Goal: Task Accomplishment & Management: Manage account settings

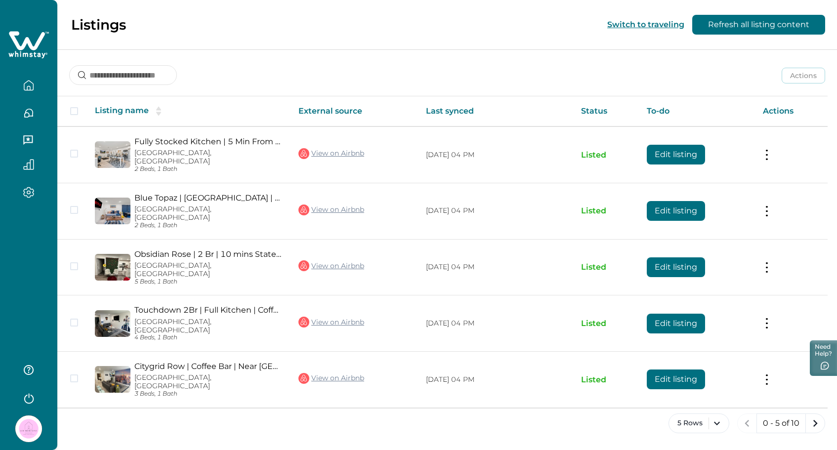
click at [27, 84] on icon "button" at bounding box center [28, 85] width 11 height 11
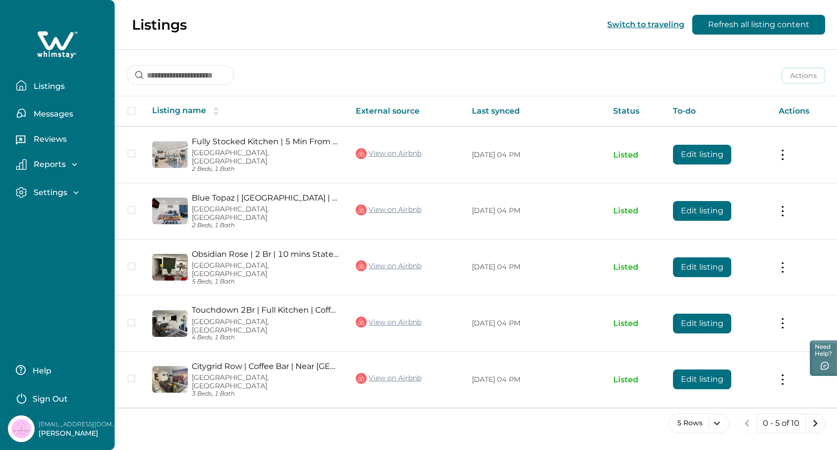
click at [70, 195] on div "Settings" at bounding box center [54, 193] width 54 height 10
click at [73, 212] on p "Profile details" at bounding box center [60, 214] width 58 height 10
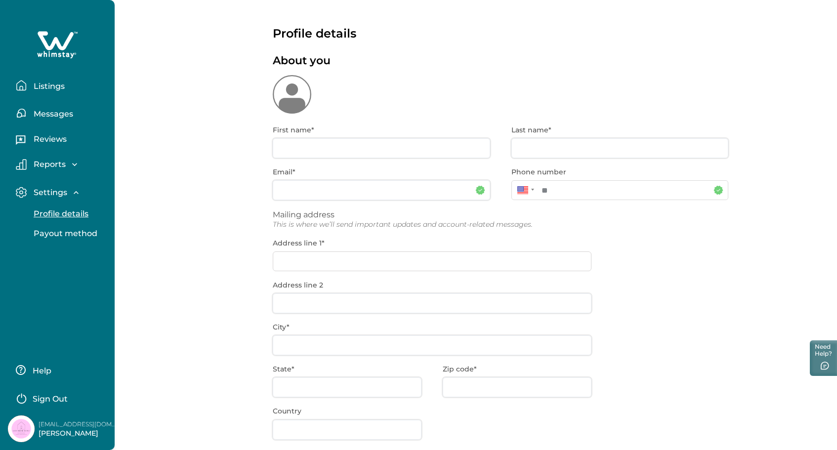
type input "******"
type input "*******"
type input "**********"
type input "******"
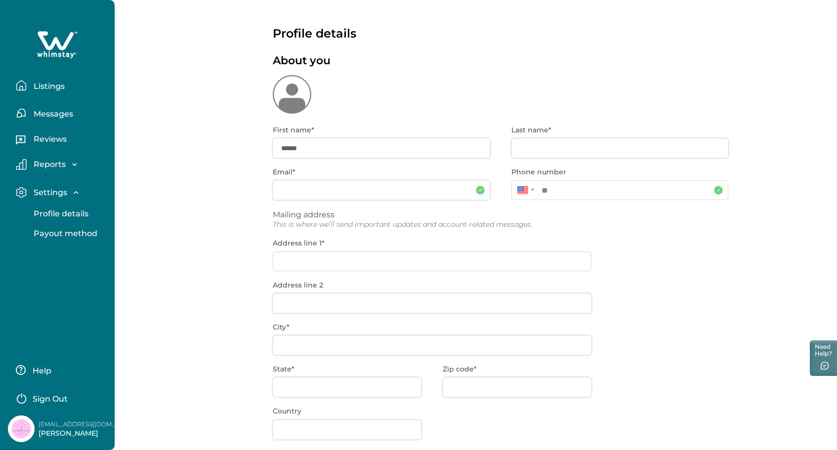
type input "**"
type input "*****"
type input "***"
type input "**********"
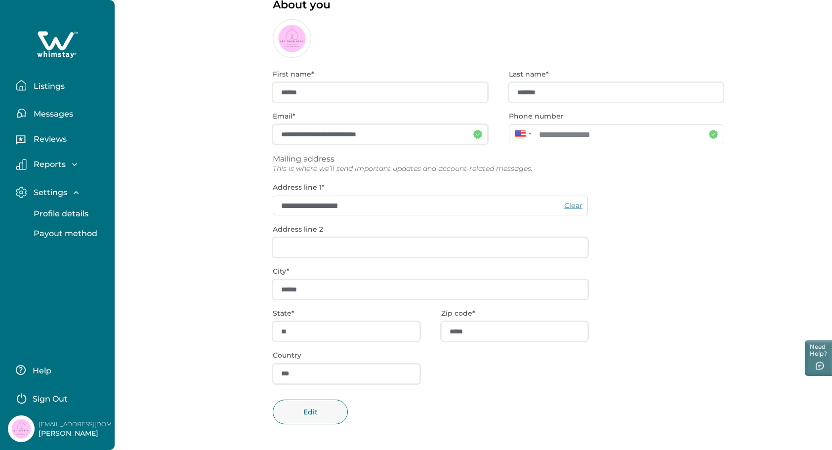
scroll to position [55, 0]
click at [82, 428] on p "[EMAIL_ADDRESS][DOMAIN_NAME]" at bounding box center [78, 424] width 79 height 10
click at [71, 434] on p "[PERSON_NAME]" at bounding box center [78, 434] width 79 height 10
click at [66, 191] on p "Settings" at bounding box center [49, 193] width 37 height 10
click at [51, 84] on p "Listings" at bounding box center [48, 87] width 34 height 10
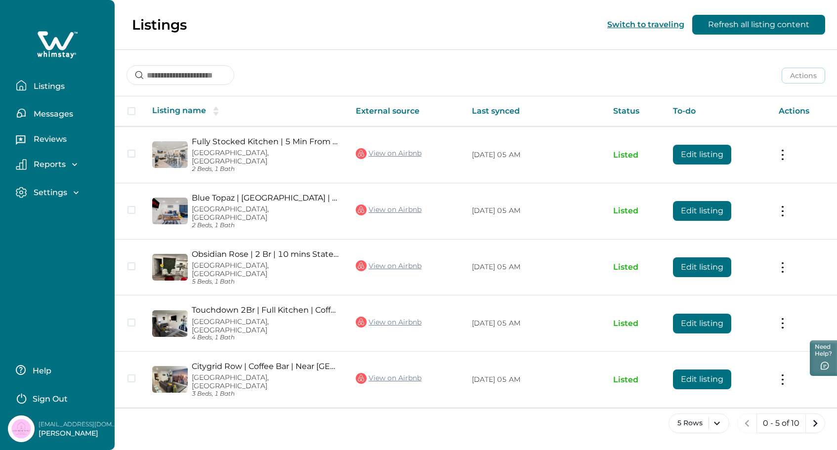
click at [53, 38] on icon at bounding box center [57, 45] width 41 height 30
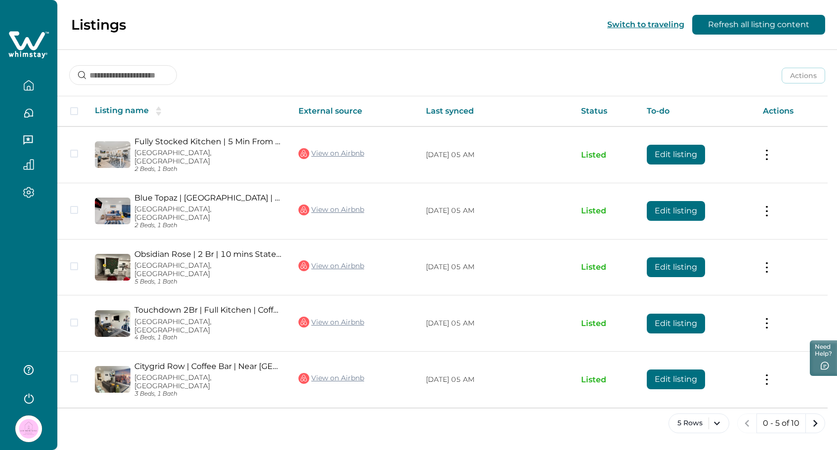
click at [31, 82] on icon "button" at bounding box center [28, 85] width 9 height 9
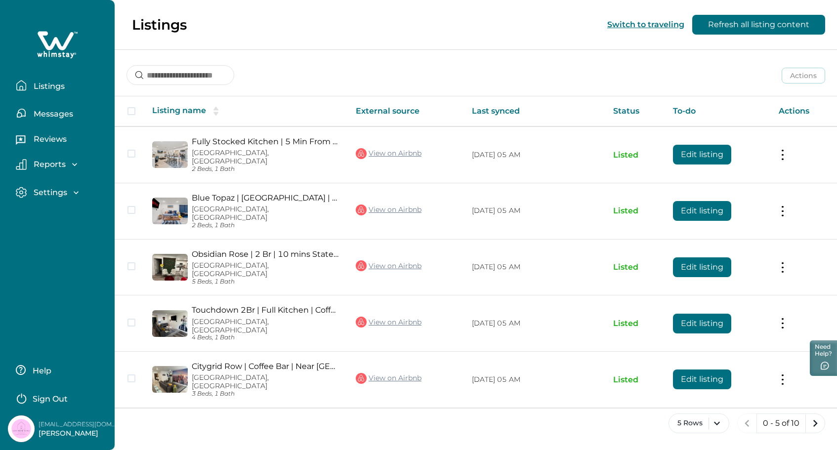
click at [31, 82] on p "Listings" at bounding box center [48, 87] width 34 height 10
click at [28, 85] on button "Listings" at bounding box center [61, 86] width 91 height 20
click at [27, 85] on button "Listings" at bounding box center [61, 86] width 91 height 20
click at [53, 89] on p "Listings" at bounding box center [48, 87] width 34 height 10
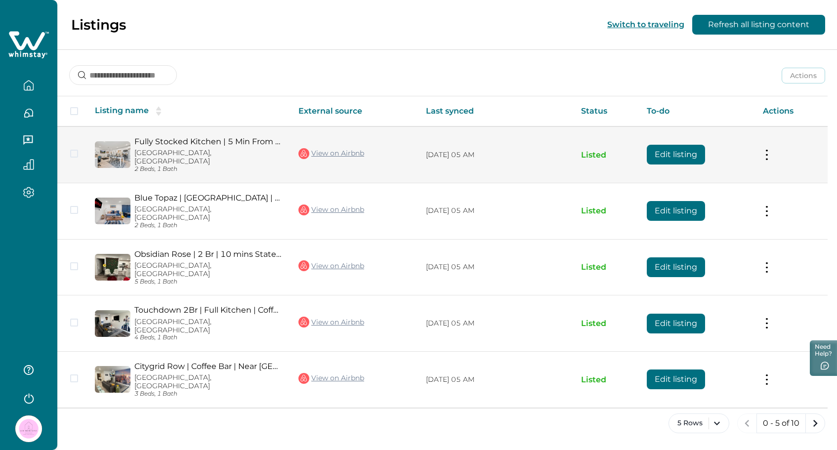
click at [705, 146] on button "Edit listing" at bounding box center [676, 155] width 58 height 20
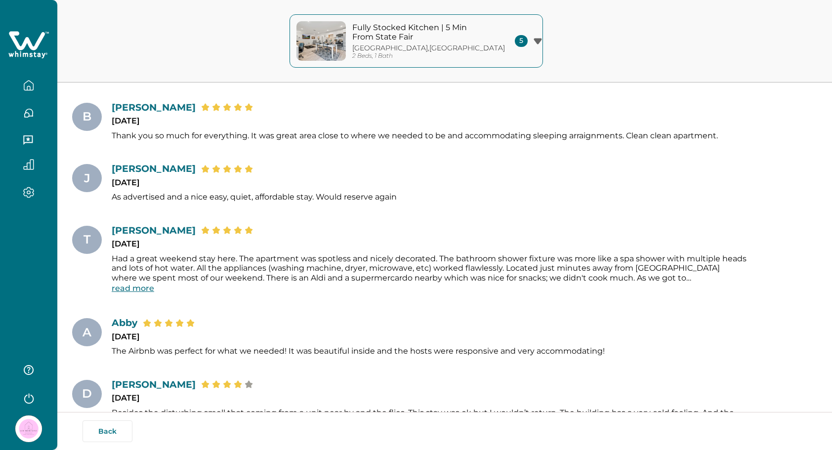
scroll to position [3970, 0]
click at [109, 429] on button "Back" at bounding box center [107, 431] width 50 height 22
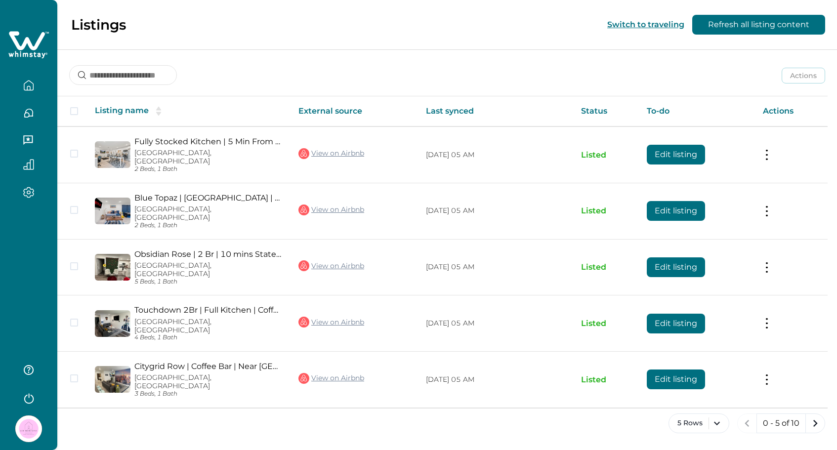
click at [31, 136] on icon "button" at bounding box center [27, 139] width 9 height 9
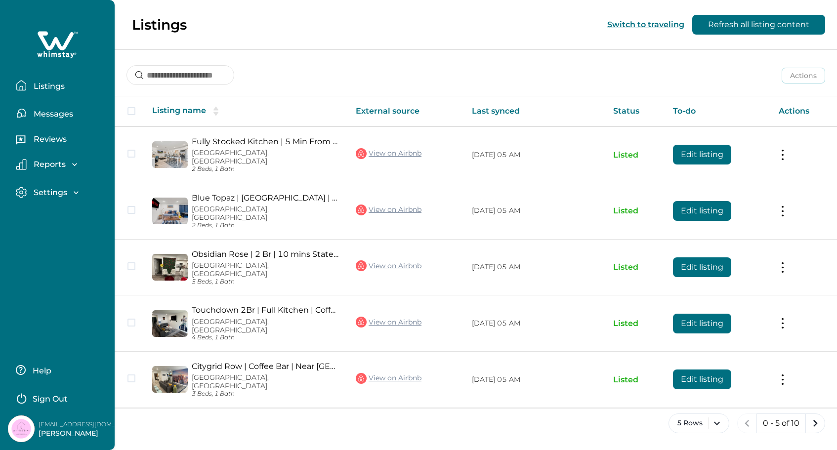
click at [66, 435] on p "[PERSON_NAME]" at bounding box center [78, 434] width 79 height 10
click at [16, 430] on img at bounding box center [21, 428] width 27 height 27
click at [57, 425] on p "[EMAIL_ADDRESS][DOMAIN_NAME]" at bounding box center [78, 424] width 79 height 10
click at [32, 376] on button "Help" at bounding box center [59, 370] width 87 height 20
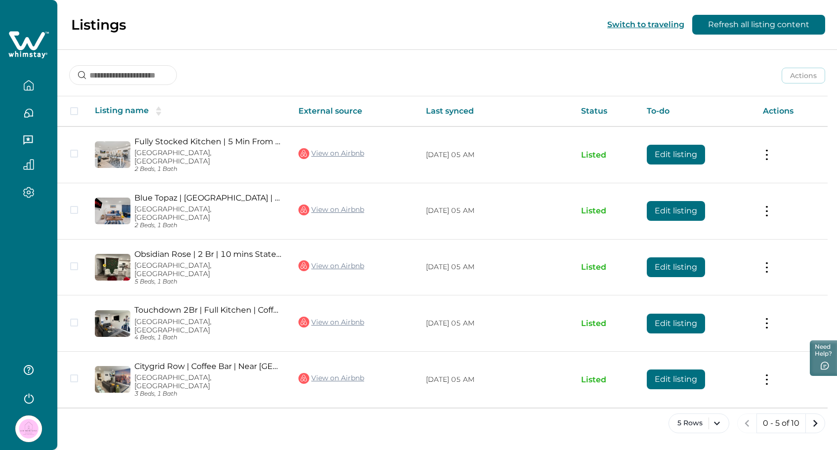
click at [388, 112] on th "External source" at bounding box center [353, 111] width 127 height 30
click at [351, 110] on th "External source" at bounding box center [353, 111] width 127 height 30
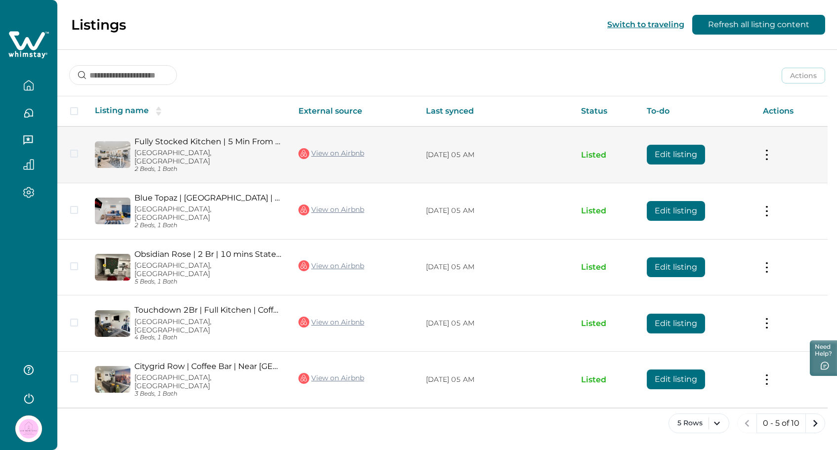
click at [766, 150] on button at bounding box center [767, 155] width 8 height 10
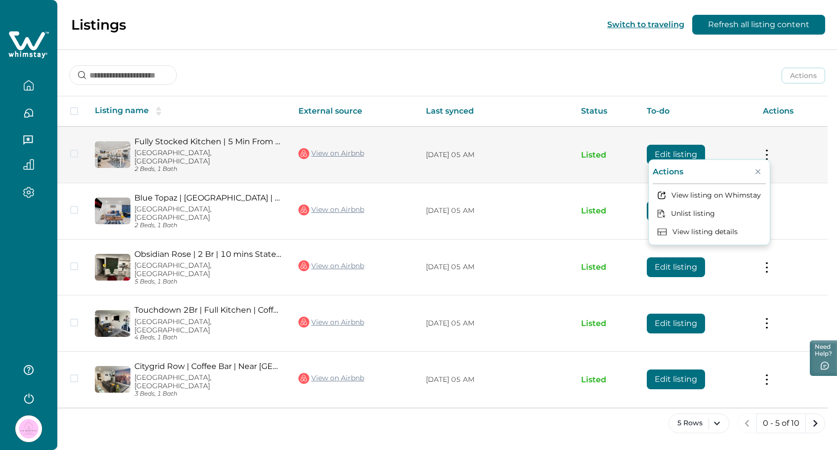
click at [328, 149] on link "View on Airbnb" at bounding box center [331, 153] width 66 height 13
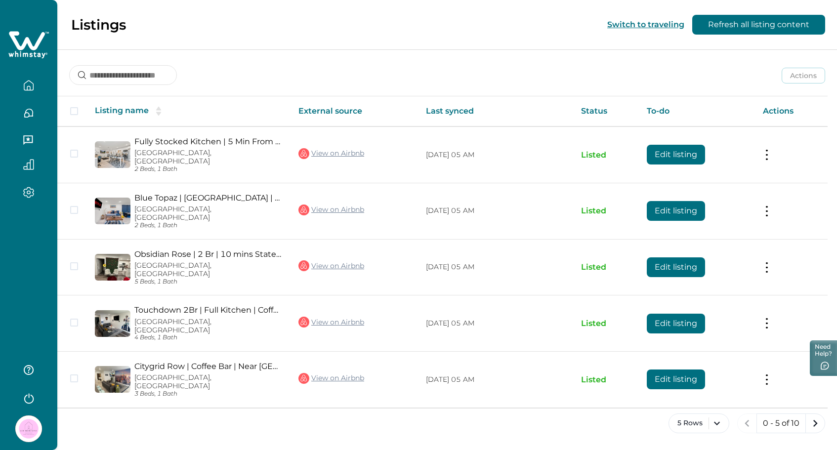
click at [33, 191] on icon "button" at bounding box center [28, 192] width 11 height 11
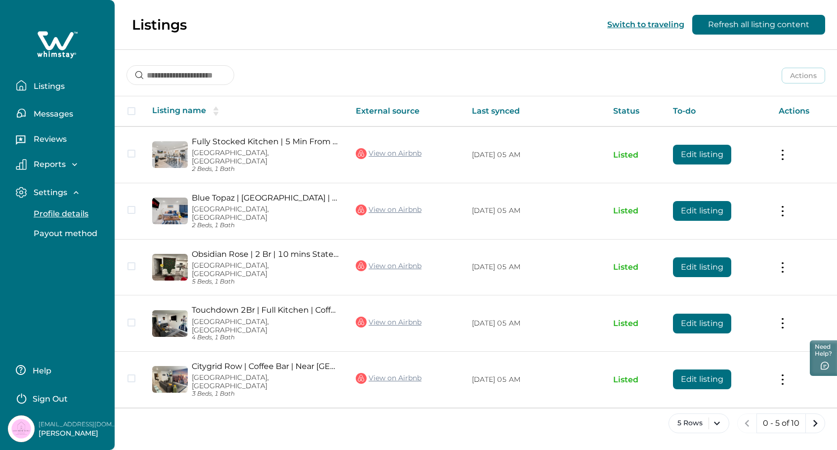
click at [54, 209] on p "Profile details" at bounding box center [60, 214] width 58 height 10
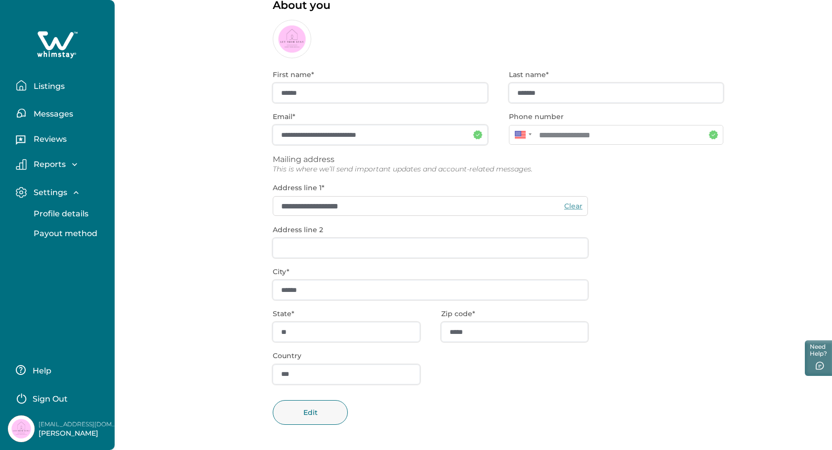
scroll to position [55, 0]
click at [72, 240] on button "Payout method" at bounding box center [68, 234] width 91 height 20
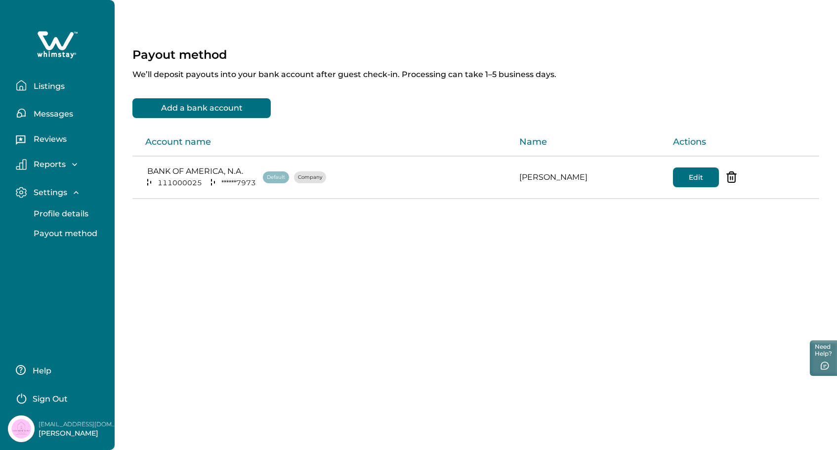
click at [46, 158] on div "Reports Earnings Reservations Payouts" at bounding box center [57, 165] width 99 height 28
click at [61, 89] on p "Listings" at bounding box center [48, 87] width 34 height 10
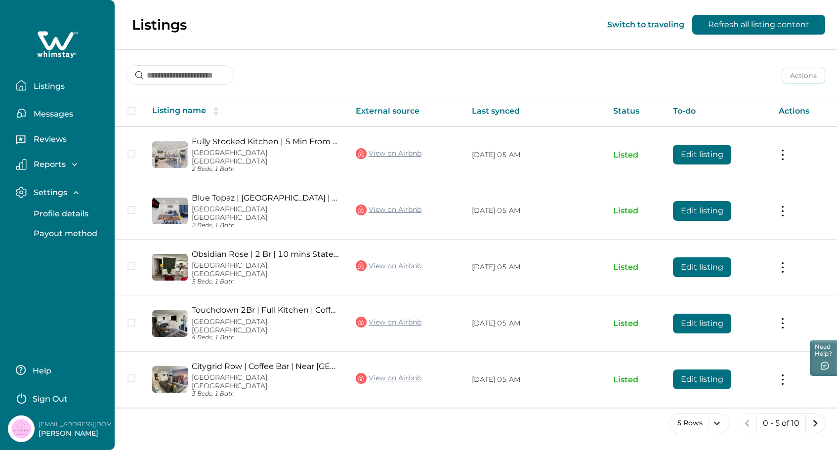
click at [22, 434] on img at bounding box center [21, 428] width 27 height 27
click at [56, 425] on p "[EMAIL_ADDRESS][DOMAIN_NAME]" at bounding box center [78, 424] width 79 height 10
click at [63, 436] on p "[PERSON_NAME]" at bounding box center [78, 434] width 79 height 10
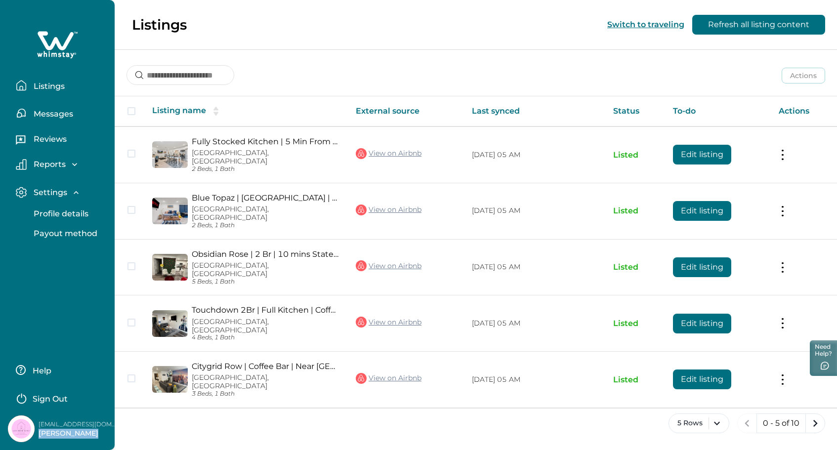
click at [63, 436] on p "[PERSON_NAME]" at bounding box center [78, 434] width 79 height 10
click at [63, 427] on p "[EMAIL_ADDRESS][DOMAIN_NAME]" at bounding box center [78, 424] width 79 height 10
click at [61, 170] on div "Reports" at bounding box center [61, 167] width 91 height 17
click at [61, 162] on p "Reports" at bounding box center [48, 165] width 35 height 10
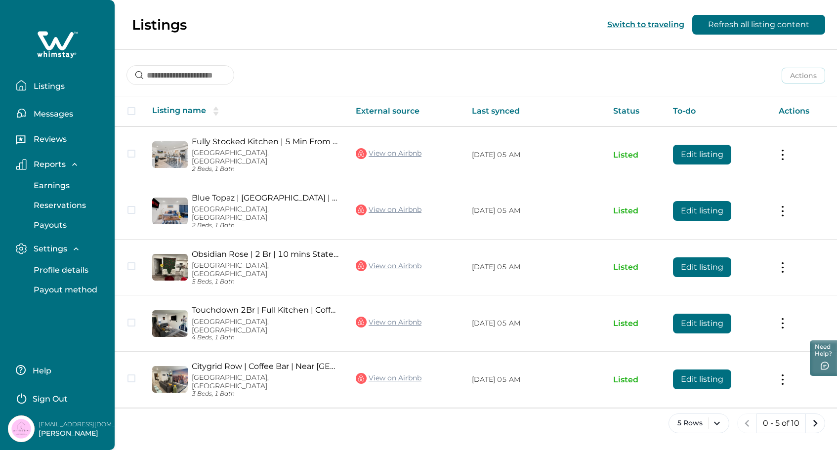
click at [64, 145] on button "Reviews" at bounding box center [61, 141] width 91 height 20
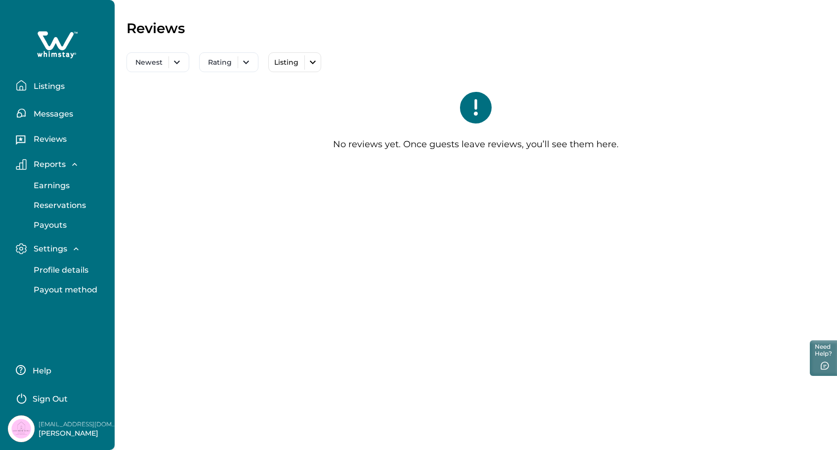
click at [61, 111] on p "Messages" at bounding box center [52, 114] width 42 height 10
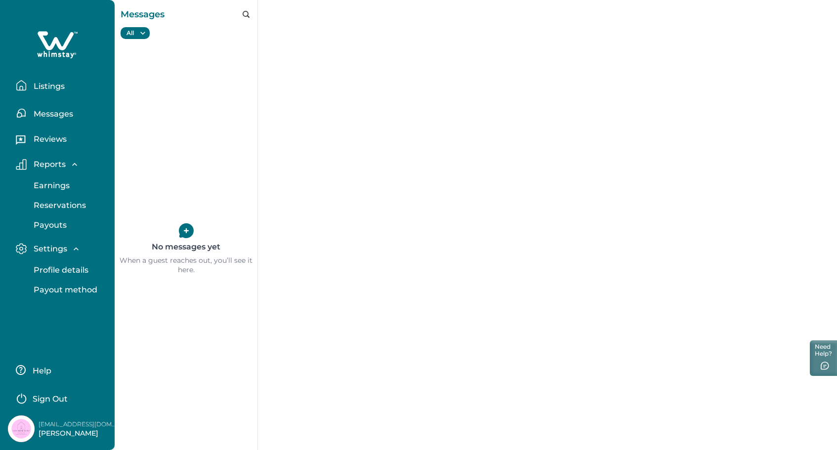
click at [54, 86] on p "Listings" at bounding box center [48, 87] width 34 height 10
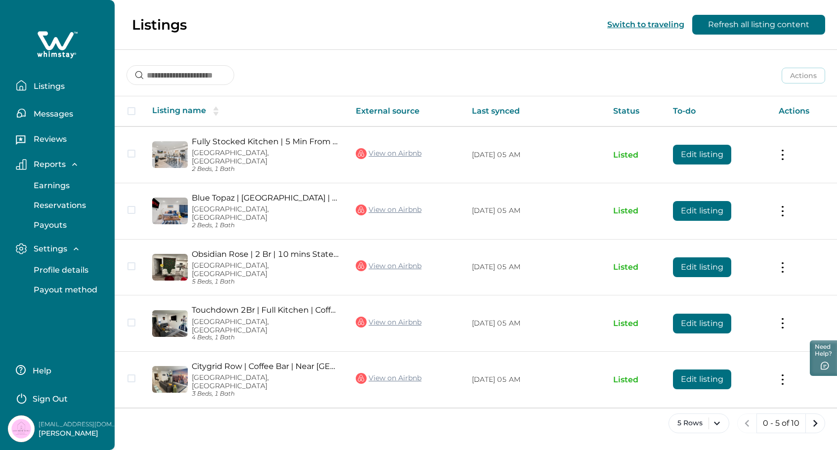
click at [131, 105] on th at bounding box center [130, 111] width 30 height 30
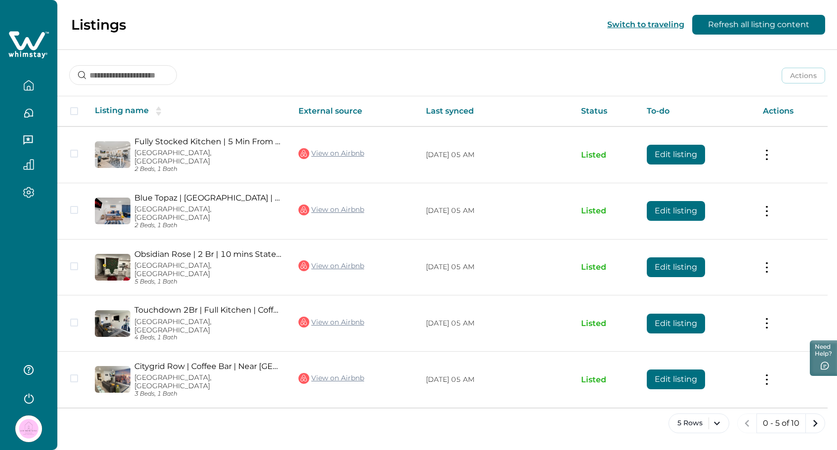
click at [73, 111] on span at bounding box center [74, 111] width 8 height 8
click at [318, 107] on th "External source" at bounding box center [353, 111] width 127 height 30
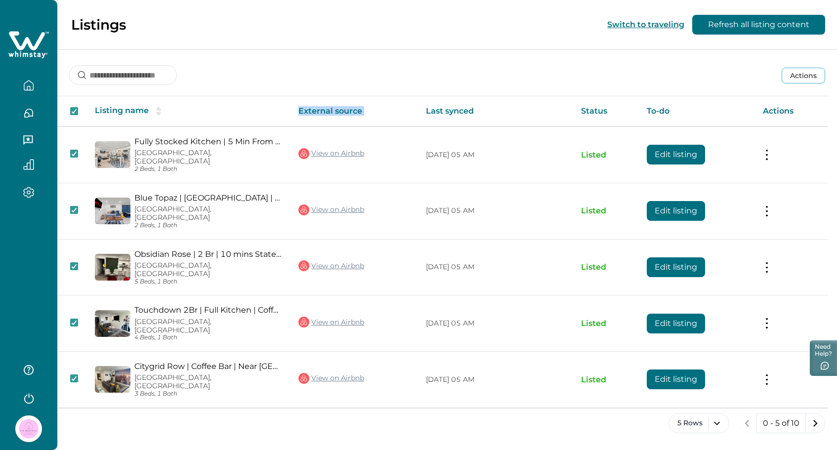
click at [318, 107] on th "External source" at bounding box center [353, 111] width 127 height 30
click at [792, 74] on button "Actions" at bounding box center [803, 76] width 43 height 16
click at [822, 100] on div "Actions Publish listing Unlist listing" at bounding box center [769, 121] width 111 height 68
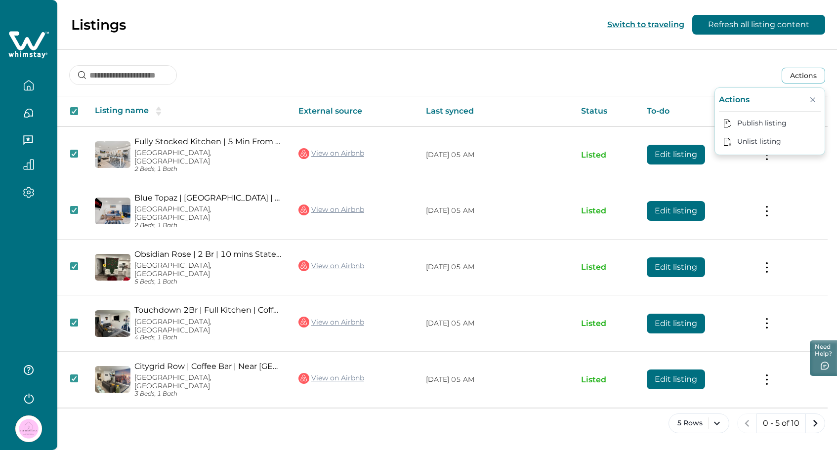
click at [811, 99] on icon "Close" at bounding box center [812, 99] width 5 height 5
click at [637, 87] on div "Actions Actions Publish listing Unlist listing Listing name External source Las…" at bounding box center [447, 249] width 780 height 400
click at [26, 37] on icon at bounding box center [28, 45] width 41 height 30
click at [25, 85] on icon "button" at bounding box center [28, 85] width 11 height 11
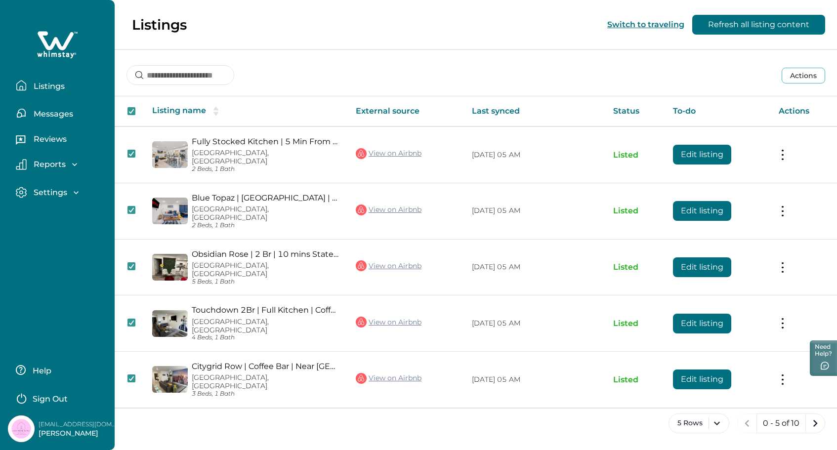
click at [35, 370] on p "Help" at bounding box center [41, 371] width 22 height 10
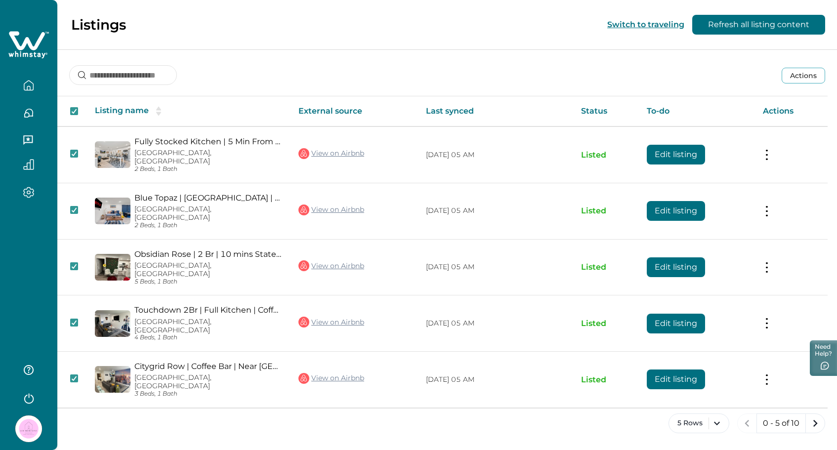
click at [355, 108] on th "External source" at bounding box center [353, 111] width 127 height 30
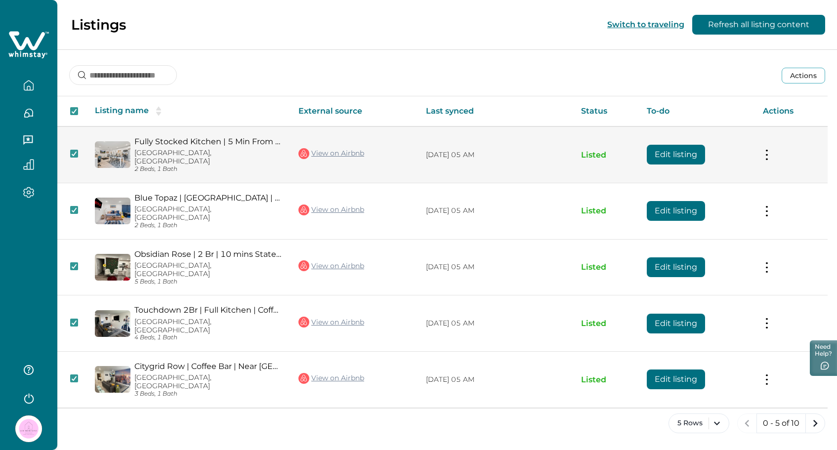
click at [773, 149] on td "Actions View listing on Whimstay Unlist listing View listing details" at bounding box center [791, 154] width 73 height 56
click at [765, 150] on button at bounding box center [767, 155] width 8 height 10
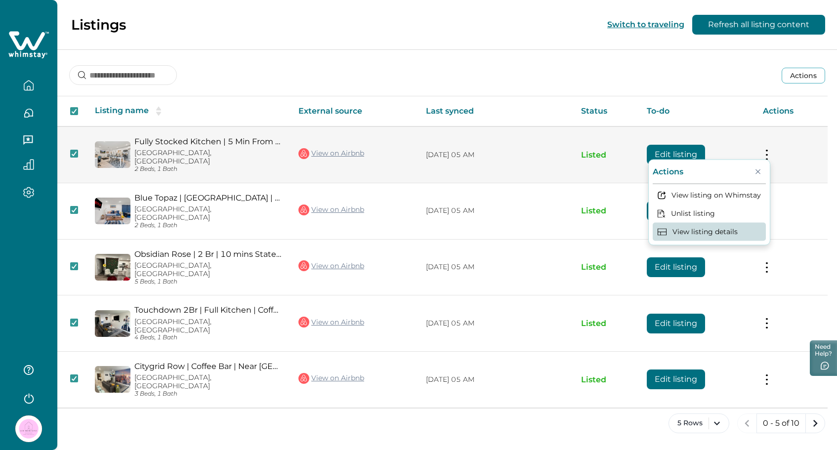
click at [736, 233] on button "View listing details" at bounding box center [709, 232] width 113 height 18
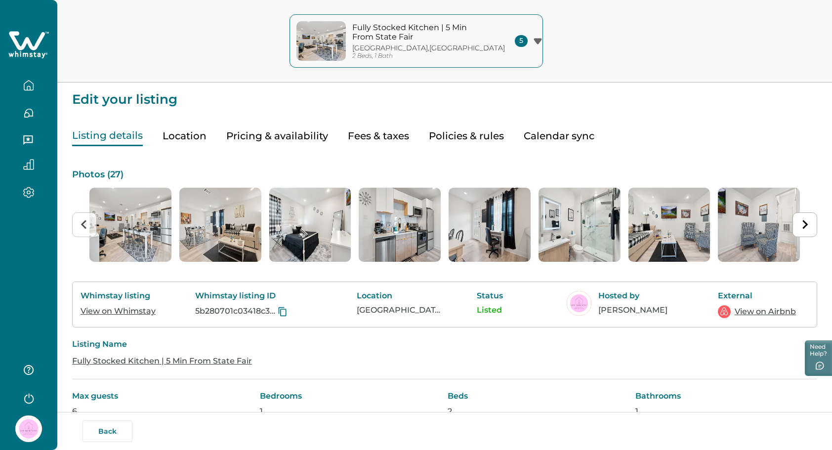
click at [542, 132] on button "Calendar sync" at bounding box center [559, 136] width 71 height 20
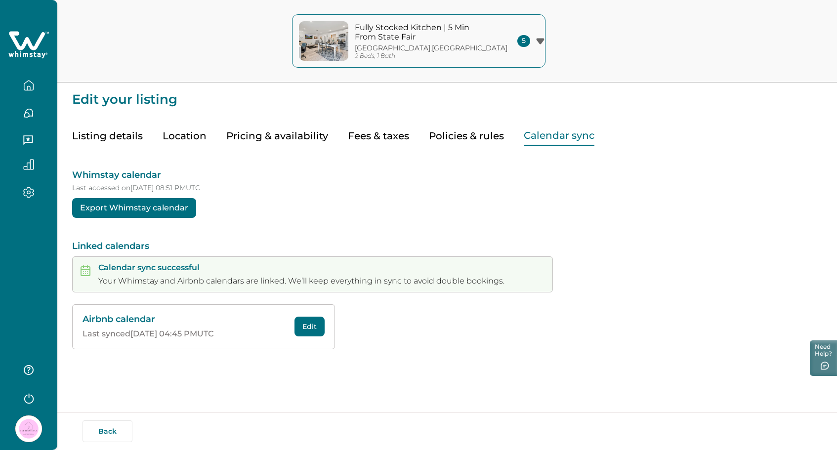
click at [159, 211] on button "Export Whimstay calendar" at bounding box center [134, 208] width 124 height 20
click at [144, 208] on button "Export Whimstay calendar" at bounding box center [134, 208] width 124 height 20
click at [144, 208] on button "Whimstay calendar link copied" at bounding box center [142, 208] width 140 height 20
click at [149, 268] on p "Calendar sync successful" at bounding box center [301, 268] width 406 height 10
click at [309, 322] on button "Edit" at bounding box center [309, 327] width 30 height 20
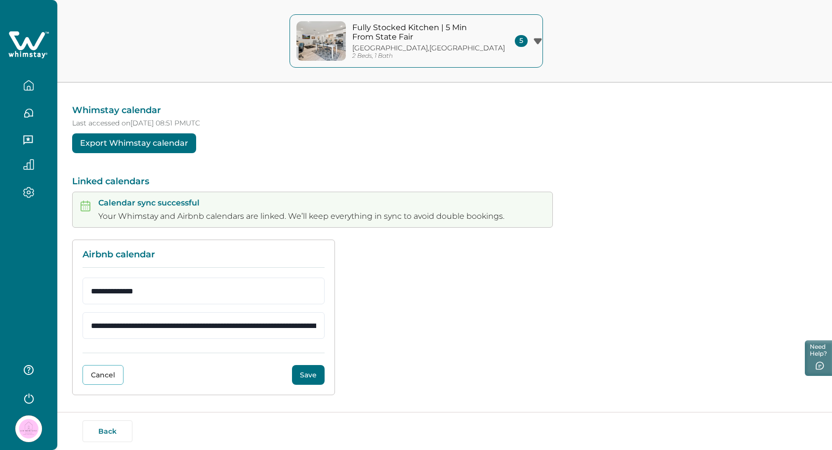
scroll to position [64, 0]
click at [103, 378] on button "Cancel" at bounding box center [102, 376] width 41 height 20
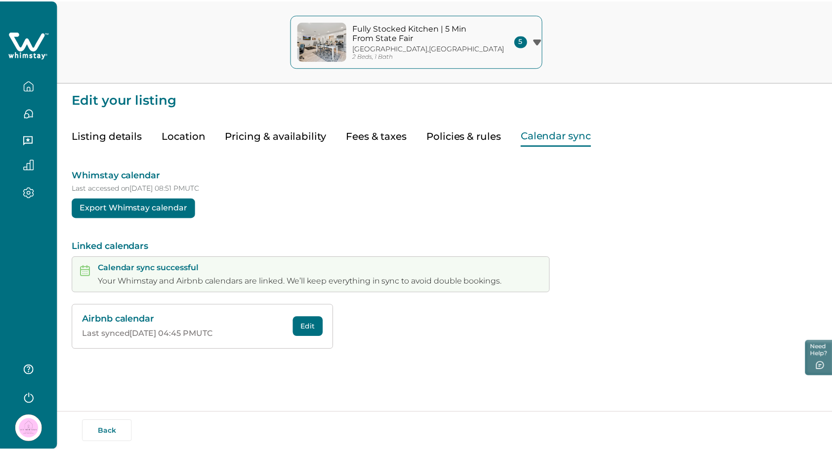
scroll to position [0, 0]
click at [309, 331] on button "Edit" at bounding box center [309, 327] width 30 height 20
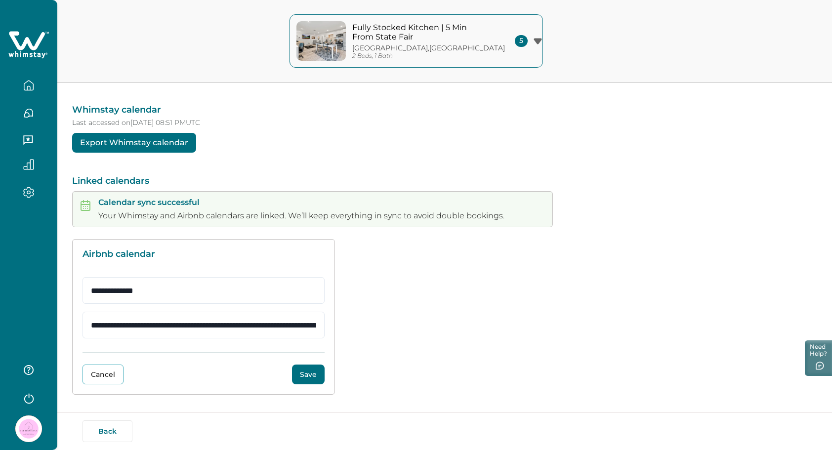
scroll to position [64, 0]
drag, startPoint x: 166, startPoint y: 286, endPoint x: 169, endPoint y: 294, distance: 9.1
click at [169, 294] on input "**********" at bounding box center [203, 291] width 242 height 27
type input "********"
drag, startPoint x: 92, startPoint y: 326, endPoint x: 214, endPoint y: 327, distance: 122.5
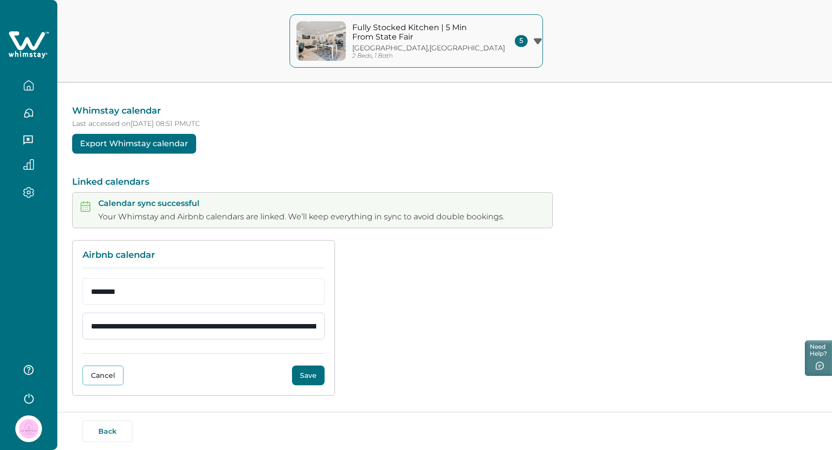
click at [214, 327] on input "**********" at bounding box center [203, 326] width 242 height 27
drag, startPoint x: 90, startPoint y: 323, endPoint x: 228, endPoint y: 326, distance: 137.4
click at [228, 326] on input "**********" at bounding box center [203, 326] width 242 height 27
drag, startPoint x: 319, startPoint y: 329, endPoint x: 0, endPoint y: 395, distance: 325.8
click at [451, 330] on div "**********" at bounding box center [444, 318] width 745 height 156
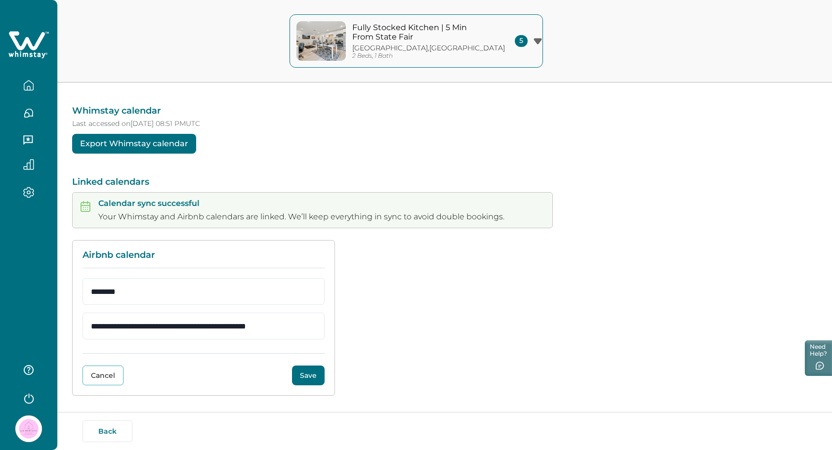
drag, startPoint x: 318, startPoint y: 322, endPoint x: 14, endPoint y: 316, distance: 303.4
click at [14, 316] on div "Fully Stocked Kitchen | 5 Min From [GEOGRAPHIC_DATA] [GEOGRAPHIC_DATA] , [GEOGR…" at bounding box center [416, 161] width 832 height 450
type input "*"
paste input "**********"
type input "**********"
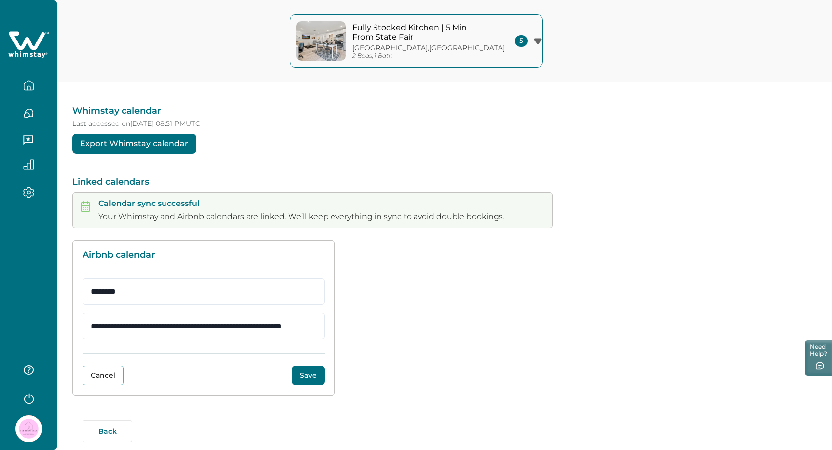
click at [309, 376] on button "Save" at bounding box center [308, 376] width 33 height 20
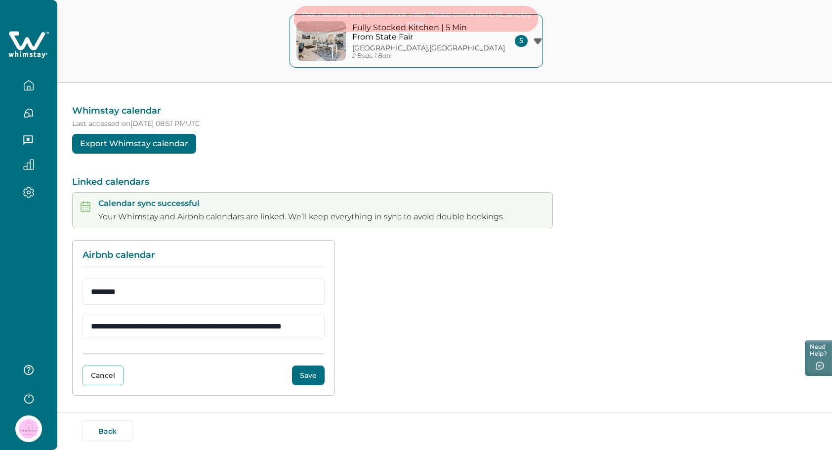
click at [309, 376] on button "Save" at bounding box center [308, 376] width 33 height 20
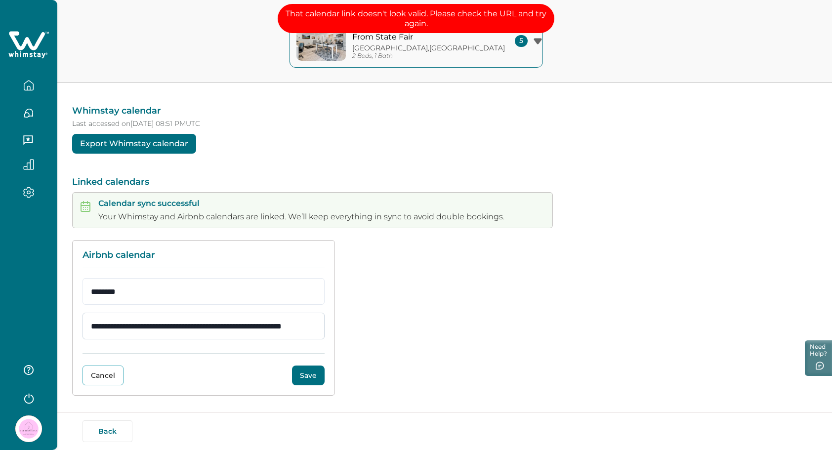
click at [303, 329] on input "**********" at bounding box center [203, 326] width 242 height 27
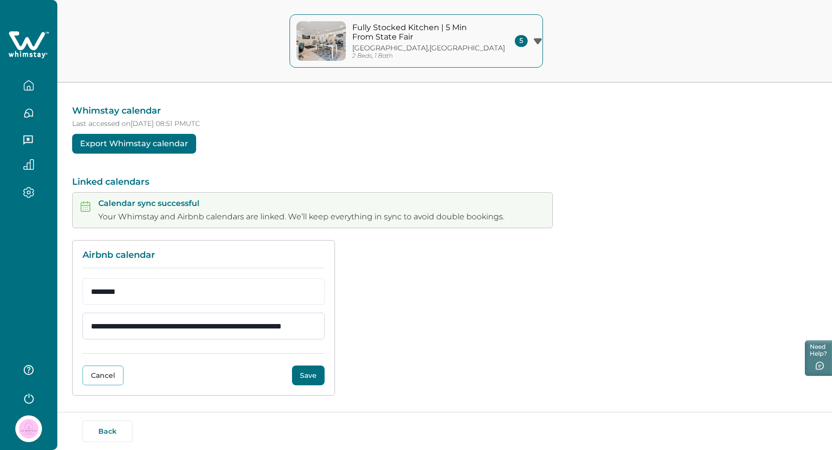
drag, startPoint x: 89, startPoint y: 326, endPoint x: 322, endPoint y: 330, distance: 232.7
click at [322, 330] on input "**********" at bounding box center [203, 326] width 242 height 27
click at [157, 328] on input "url" at bounding box center [203, 326] width 242 height 27
paste input "**********"
type input "**********"
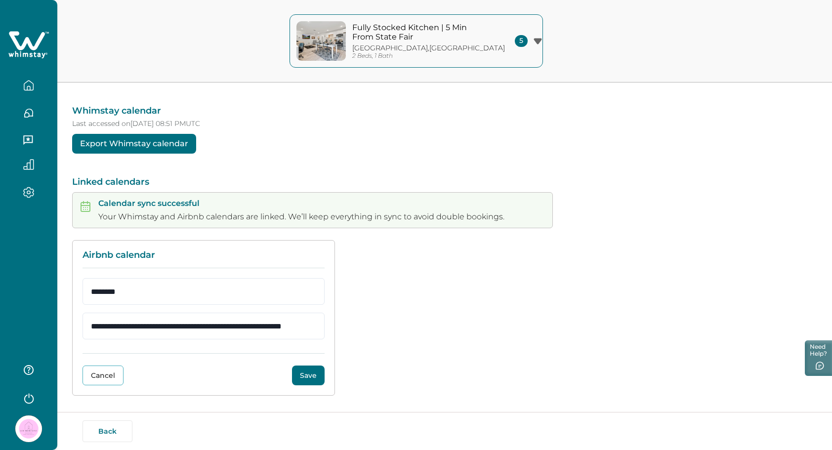
click at [308, 372] on button "Save" at bounding box center [308, 376] width 33 height 20
click at [108, 368] on button "Cancel" at bounding box center [102, 376] width 41 height 20
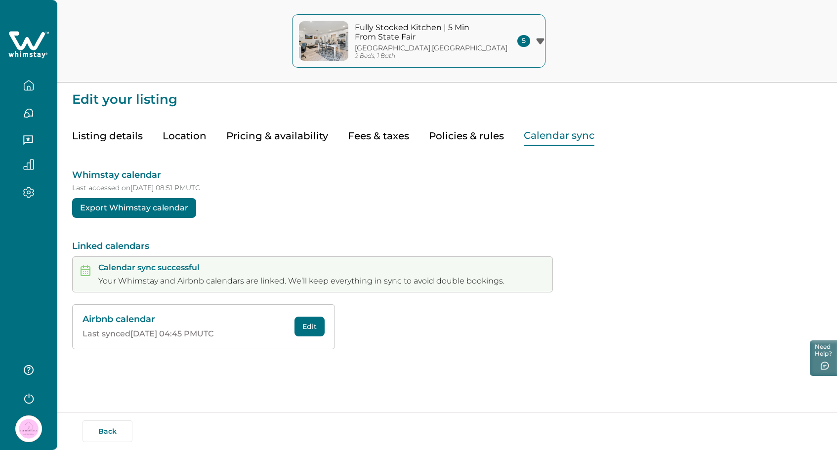
scroll to position [0, 0]
click at [541, 137] on button "Calendar sync" at bounding box center [559, 136] width 71 height 20
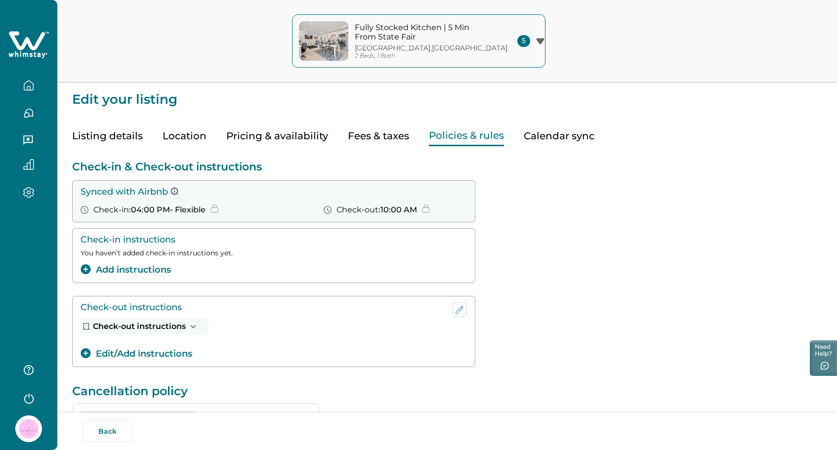
click at [450, 142] on button "Policies & rules" at bounding box center [466, 136] width 75 height 20
click at [497, 39] on button "Fully Stocked Kitchen | 5 Min From [GEOGRAPHIC_DATA] [GEOGRAPHIC_DATA] , [GEOGR…" at bounding box center [415, 40] width 253 height 53
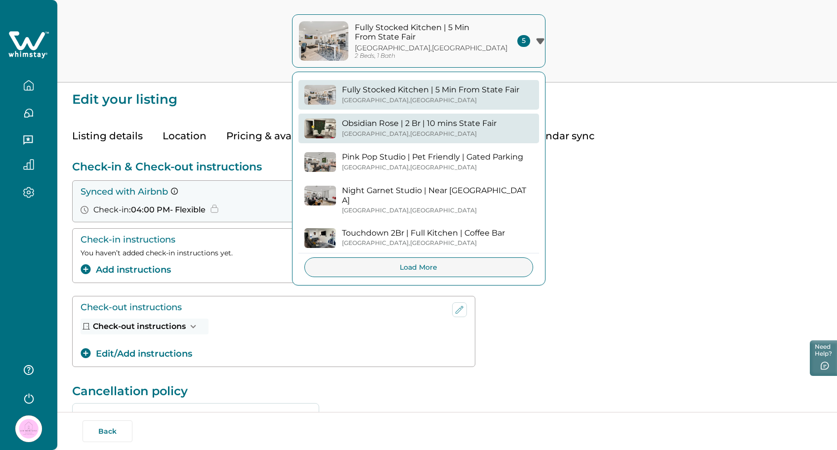
click at [440, 129] on div "Obsidian Rose | 2 Br | 10 mins State Fair [GEOGRAPHIC_DATA] , [GEOGRAPHIC_DATA]" at bounding box center [419, 128] width 155 height 19
